Goal: Transaction & Acquisition: Purchase product/service

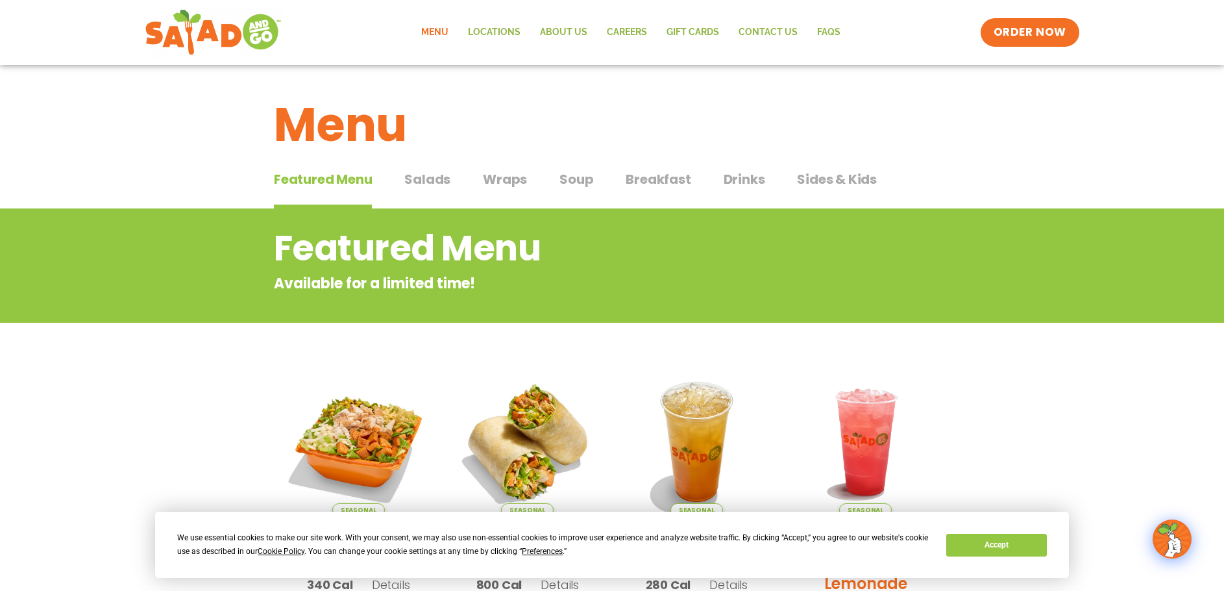
click at [430, 177] on span "Salads" at bounding box center [427, 178] width 46 height 19
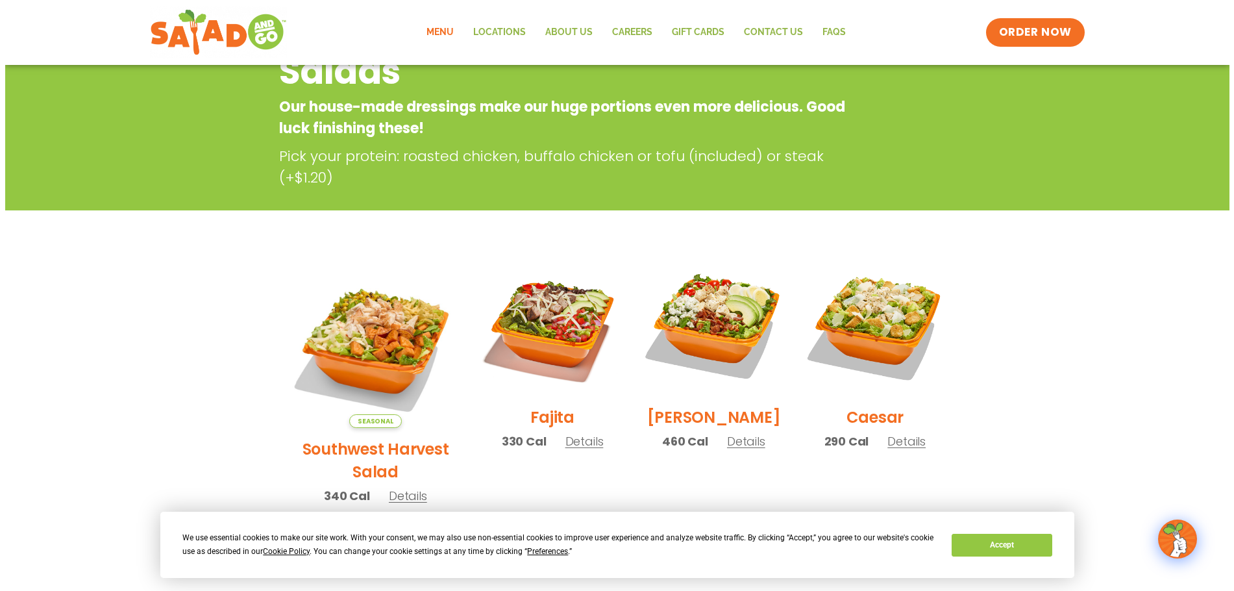
scroll to position [195, 0]
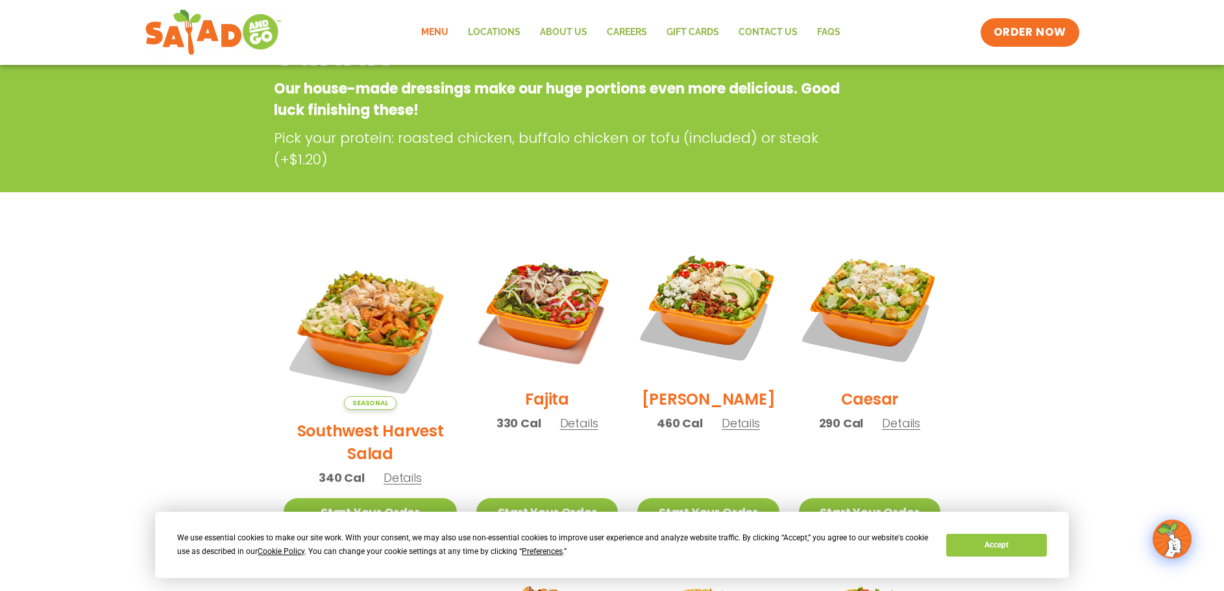
click at [386, 469] on span "Details" at bounding box center [403, 477] width 38 height 16
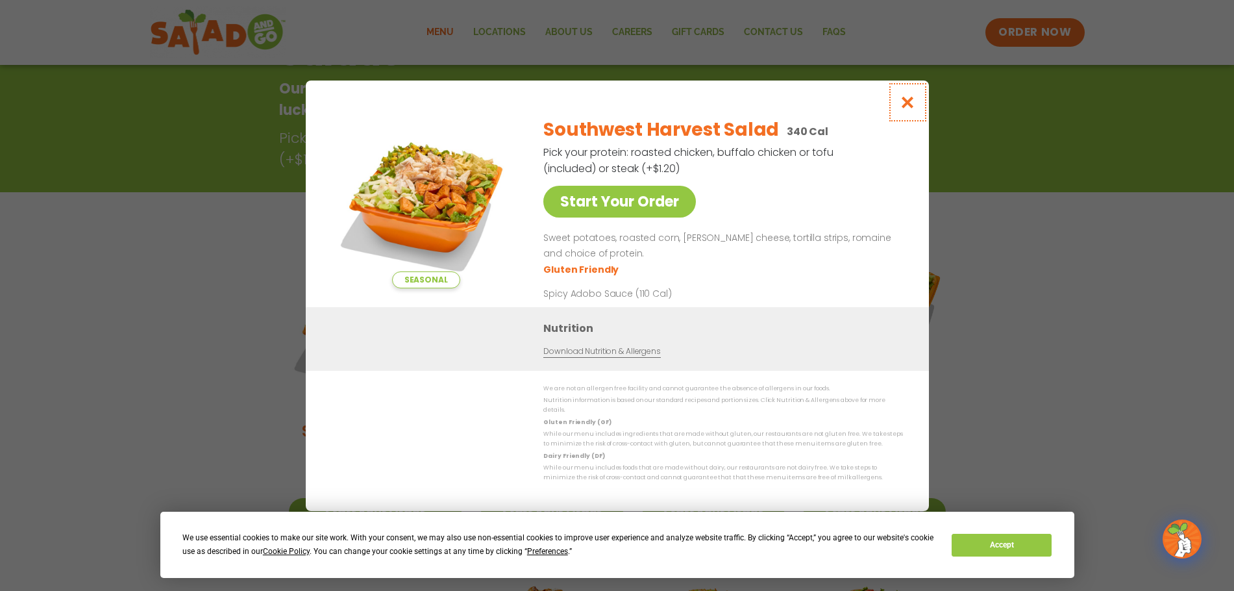
click at [909, 106] on icon "Close modal" at bounding box center [907, 102] width 16 height 14
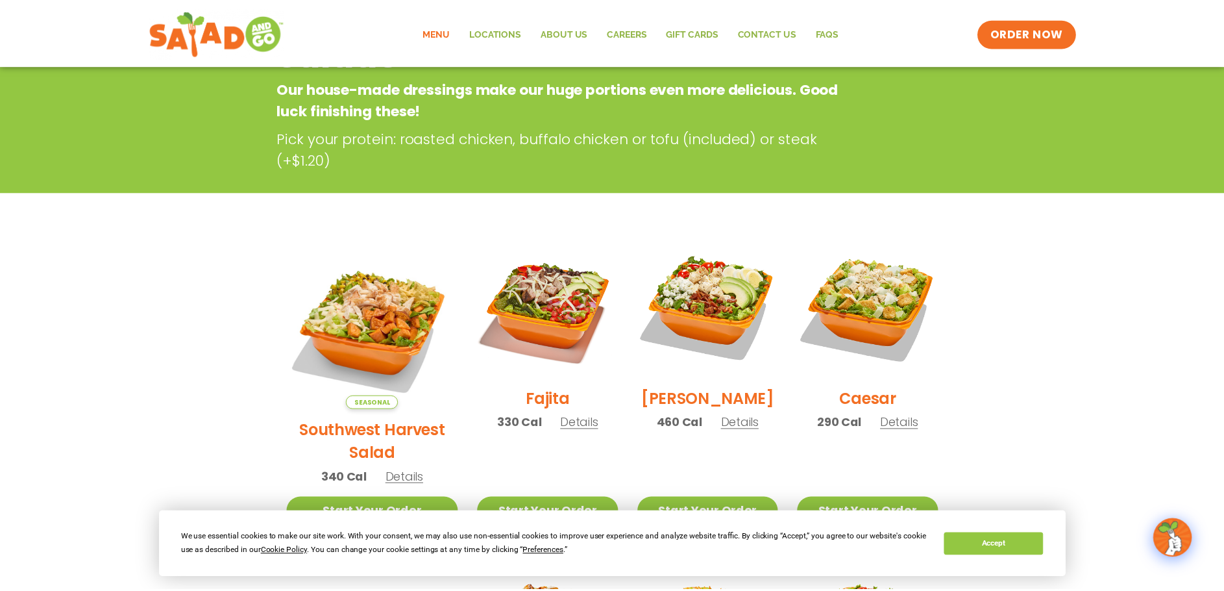
scroll to position [208, 0]
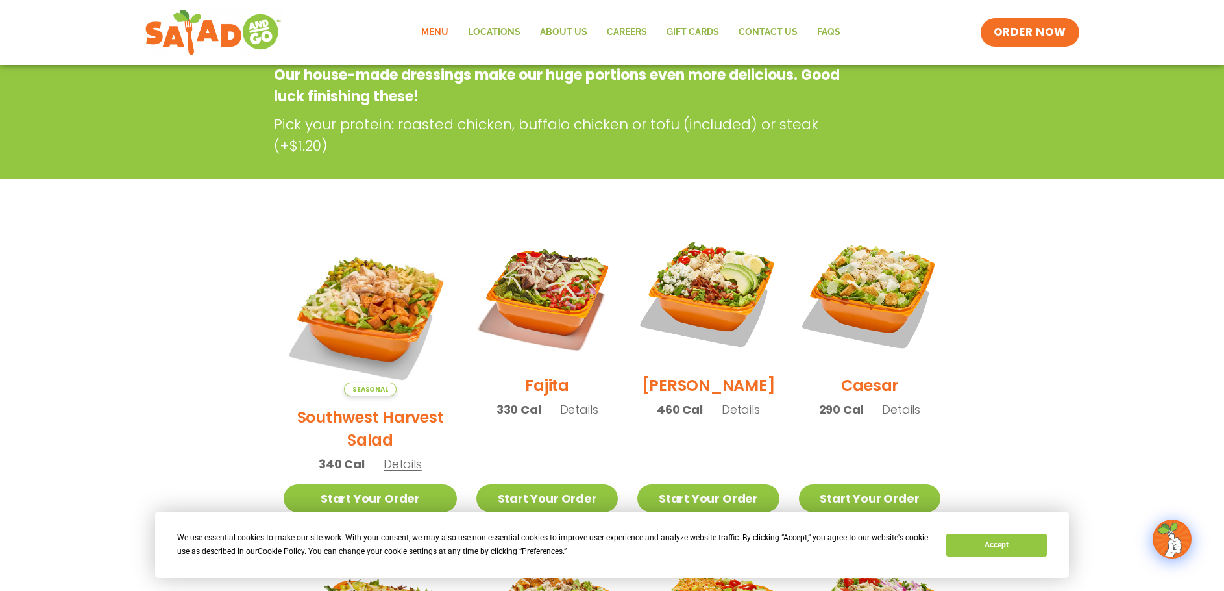
click at [730, 417] on span "Details" at bounding box center [741, 409] width 38 height 16
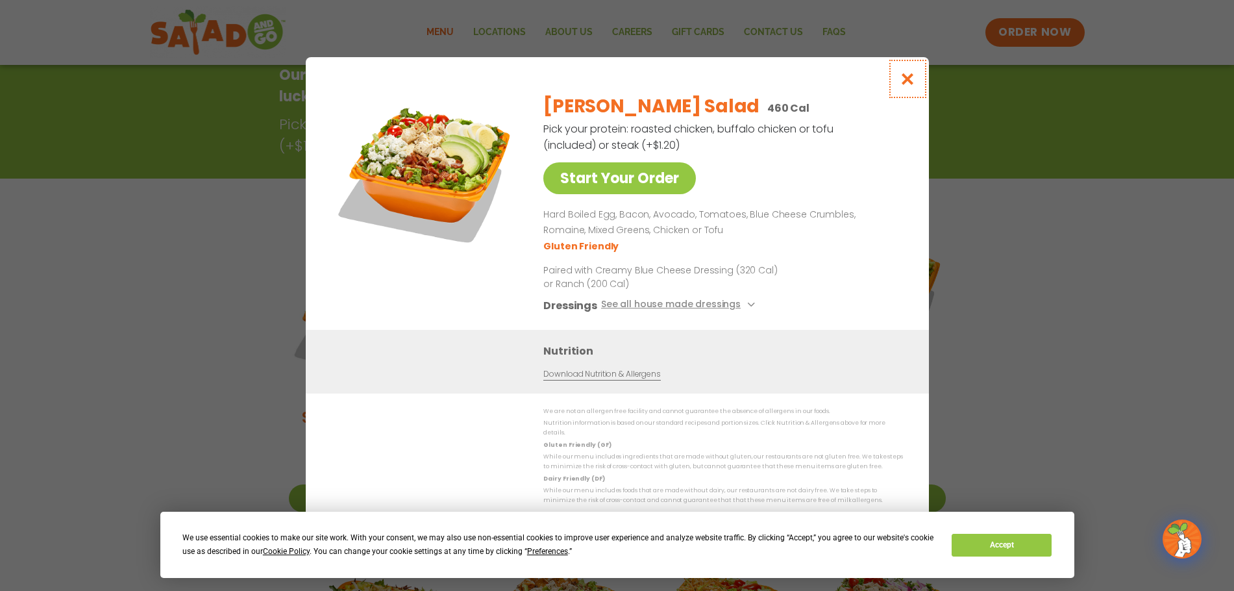
click at [909, 86] on icon "Close modal" at bounding box center [907, 79] width 16 height 14
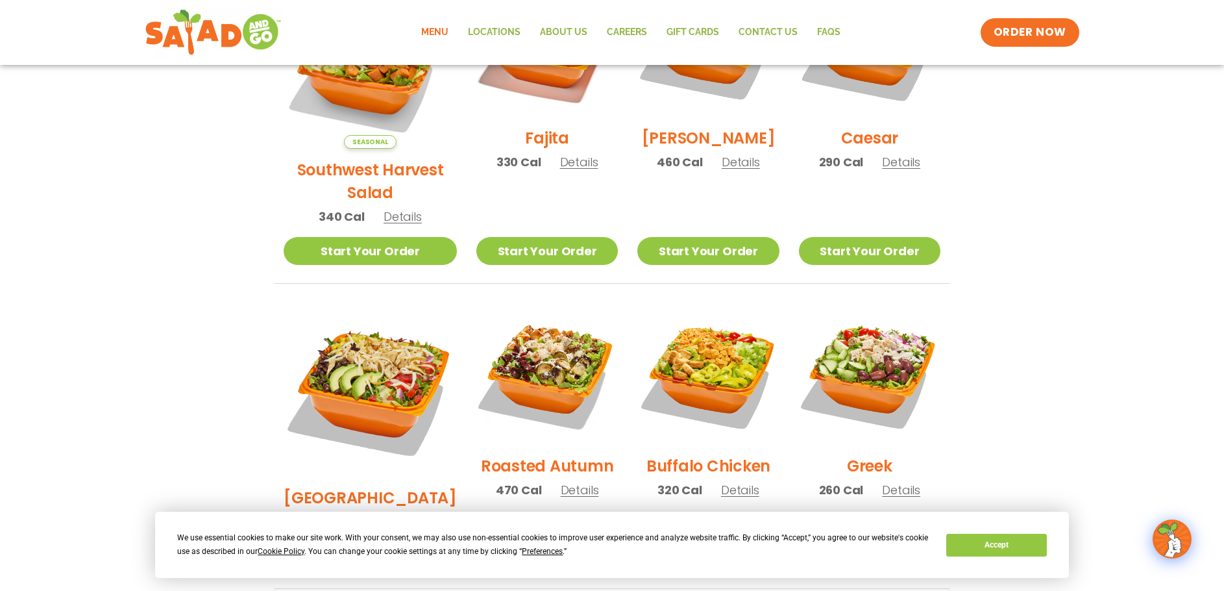
scroll to position [468, 0]
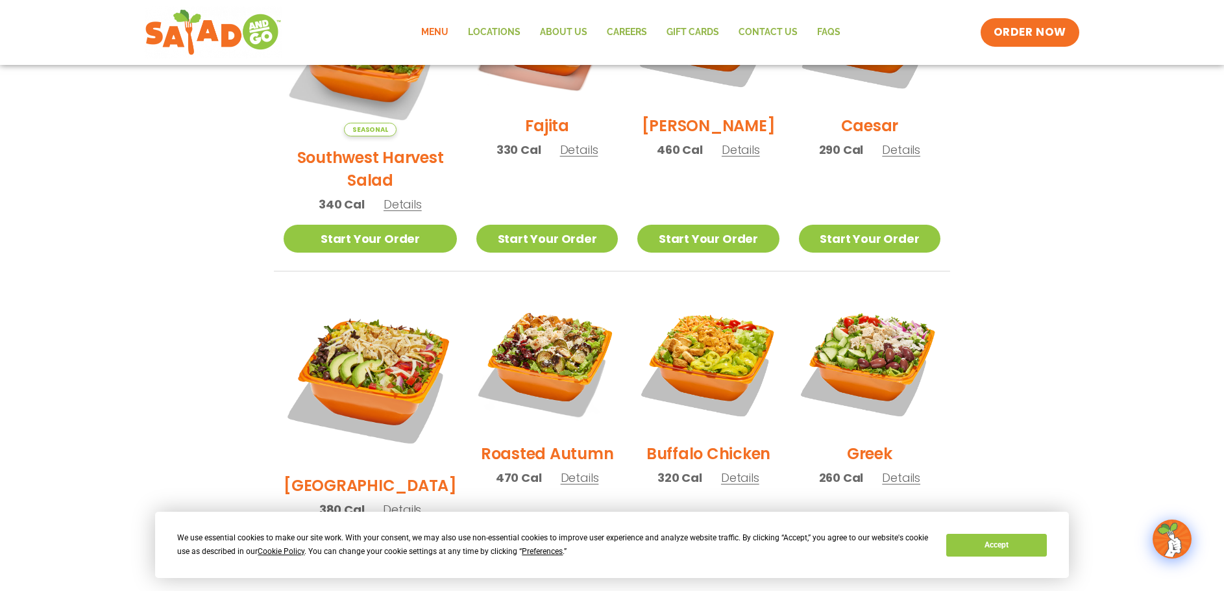
click at [561, 469] on span "Details" at bounding box center [580, 477] width 38 height 16
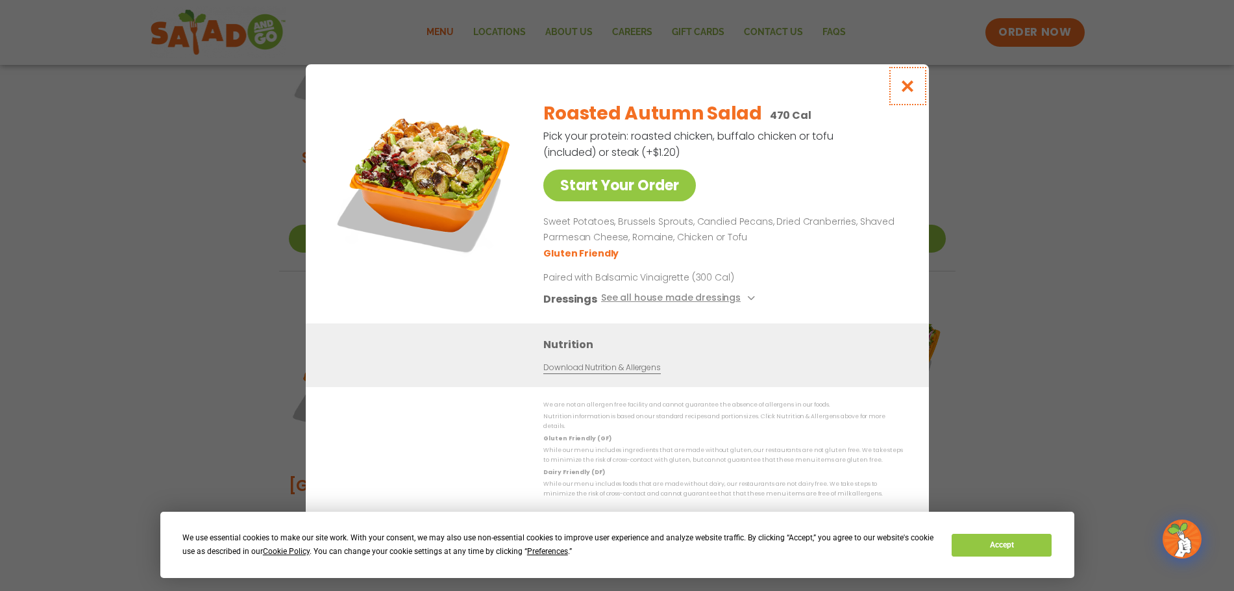
click at [904, 90] on icon "Close modal" at bounding box center [907, 86] width 16 height 14
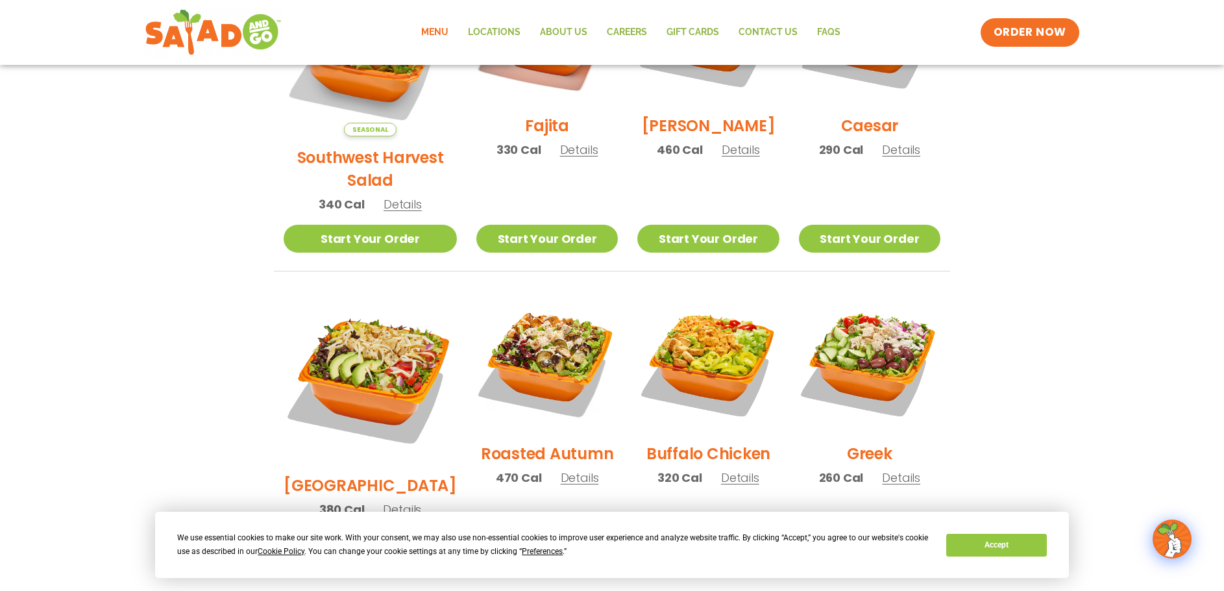
click at [511, 530] on link "Start Your Order" at bounding box center [547, 544] width 142 height 28
